Goal: Navigation & Orientation: Find specific page/section

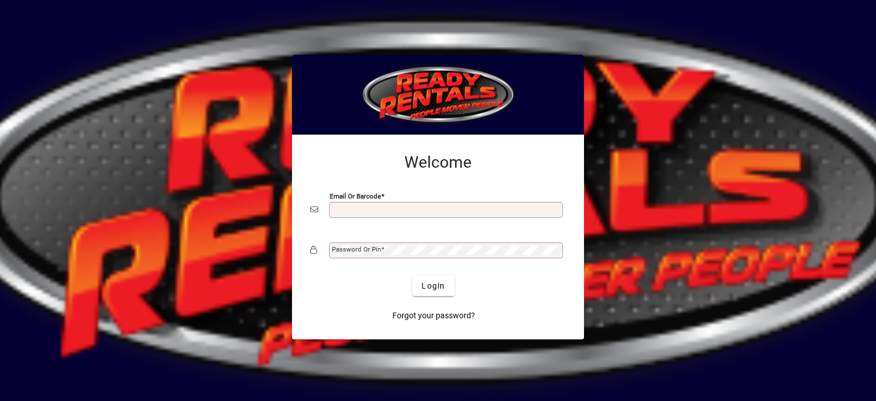
click at [383, 210] on input "Email or Barcode" at bounding box center [447, 209] width 230 height 9
type input "**********"
click at [360, 247] on mat-label "Password or Pin" at bounding box center [356, 249] width 49 height 8
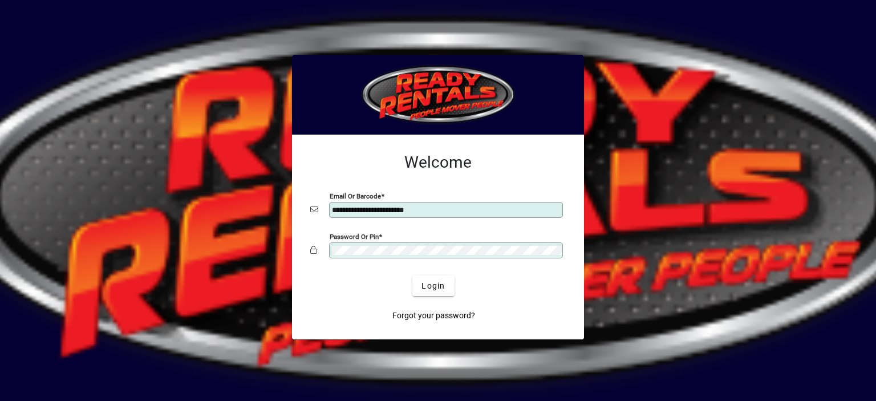
click at [412, 275] on button "Login" at bounding box center [433, 285] width 42 height 21
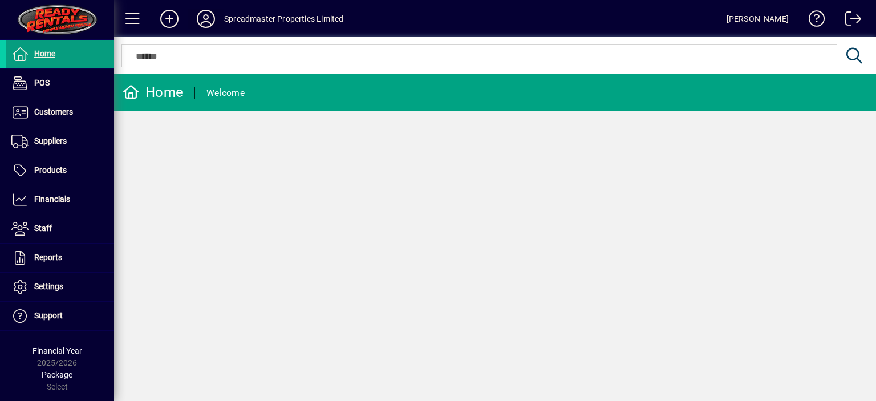
click at [201, 21] on icon at bounding box center [205, 19] width 23 height 18
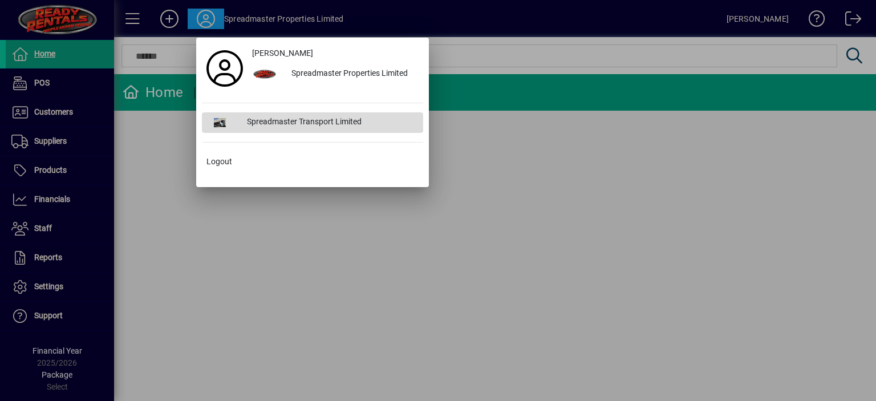
click at [282, 122] on div "Spreadmaster Transport Limited" at bounding box center [330, 122] width 185 height 21
